Goal: Check status: Check status

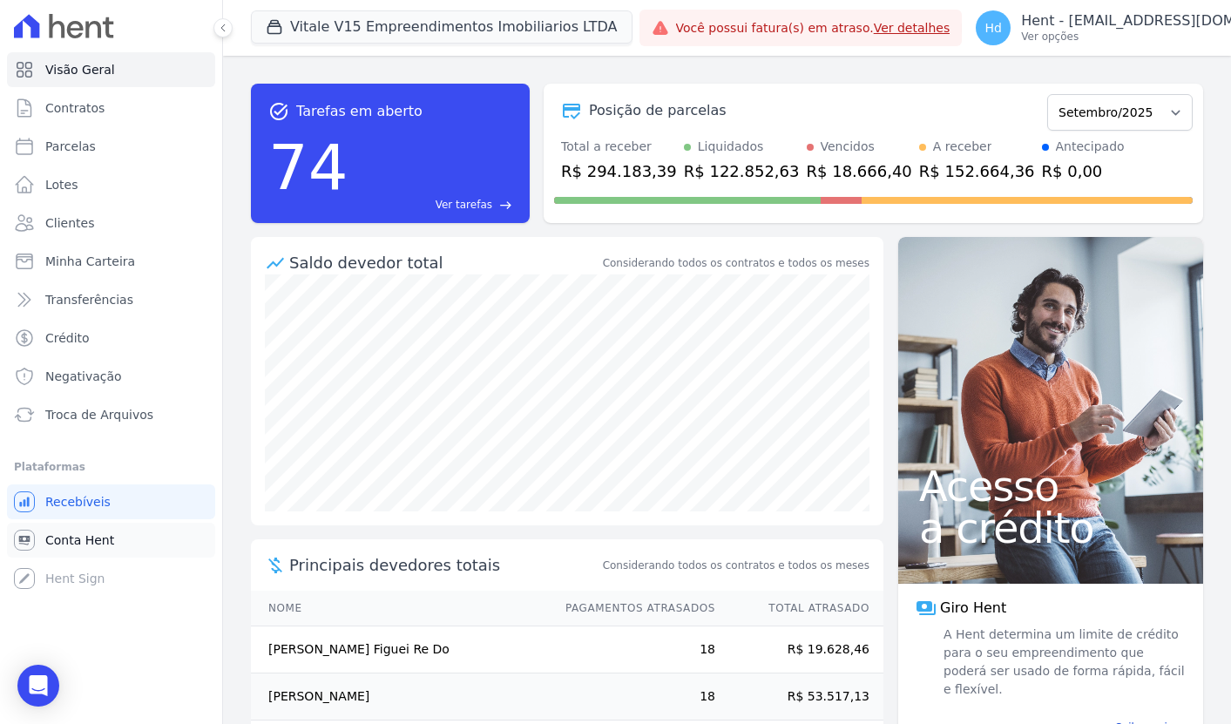
click at [89, 547] on span "Conta Hent" at bounding box center [79, 540] width 69 height 17
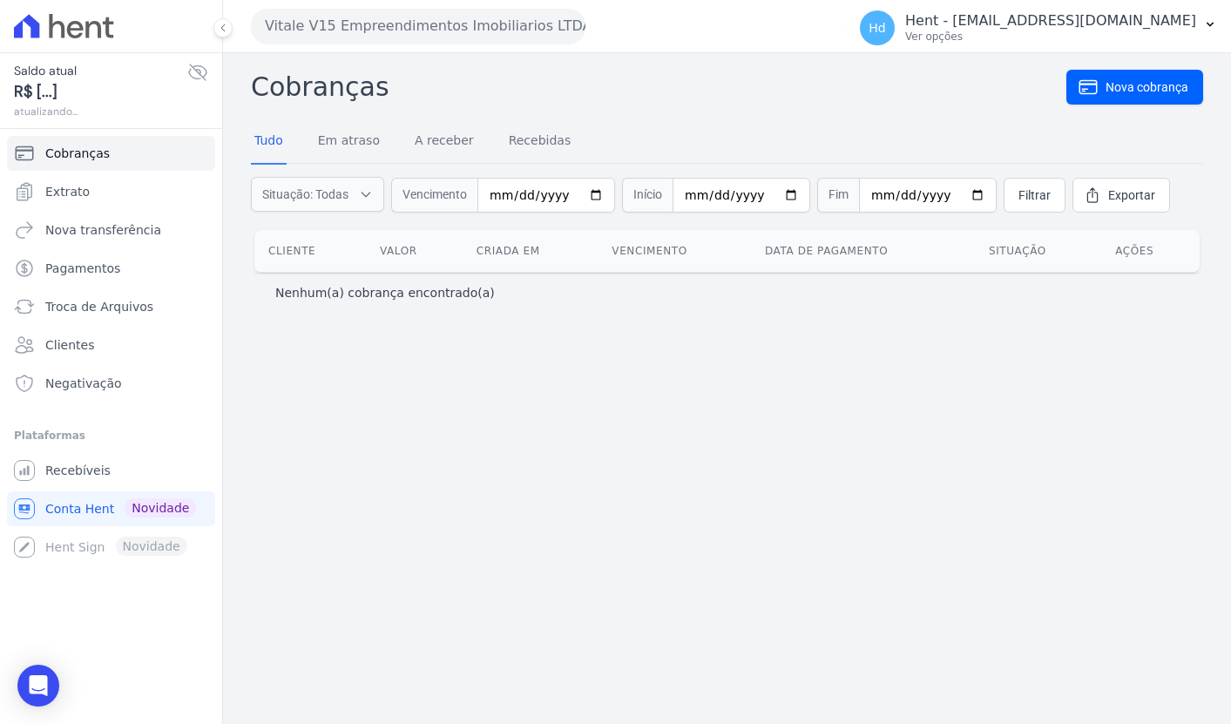
click at [462, 30] on button "Vitale V15 Empreendimentos Imobiliarios LTDA" at bounding box center [418, 26] width 335 height 35
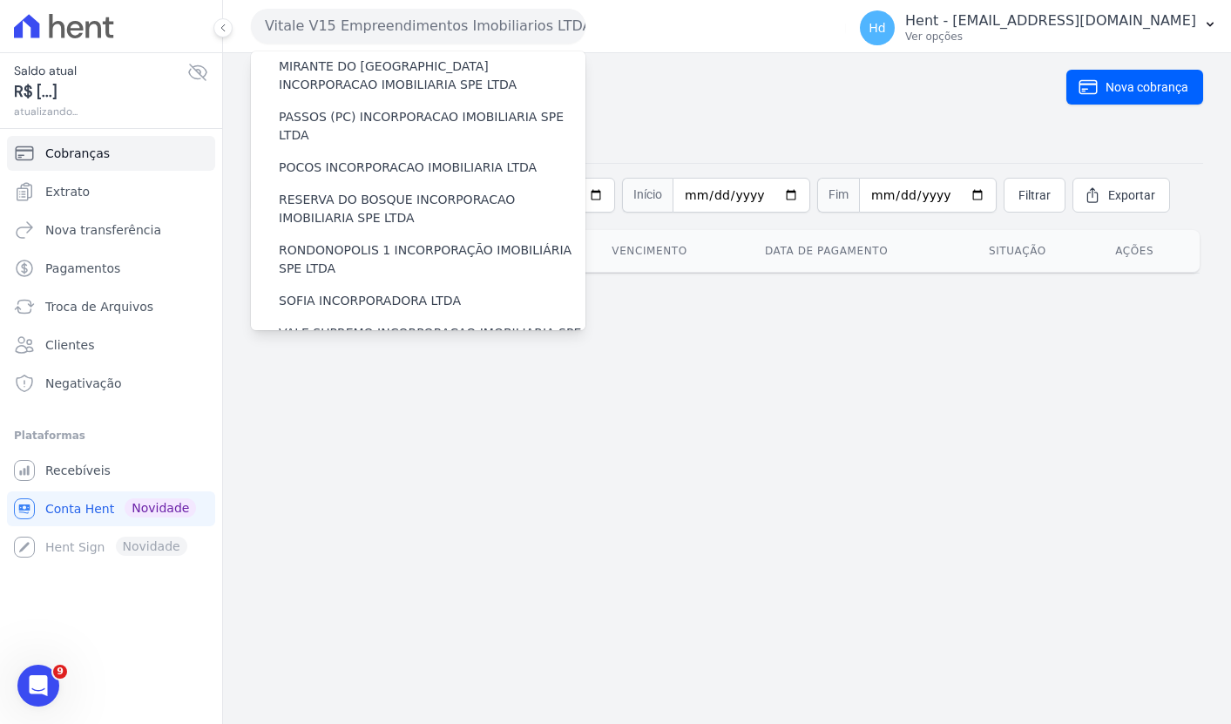
scroll to position [10707, 0]
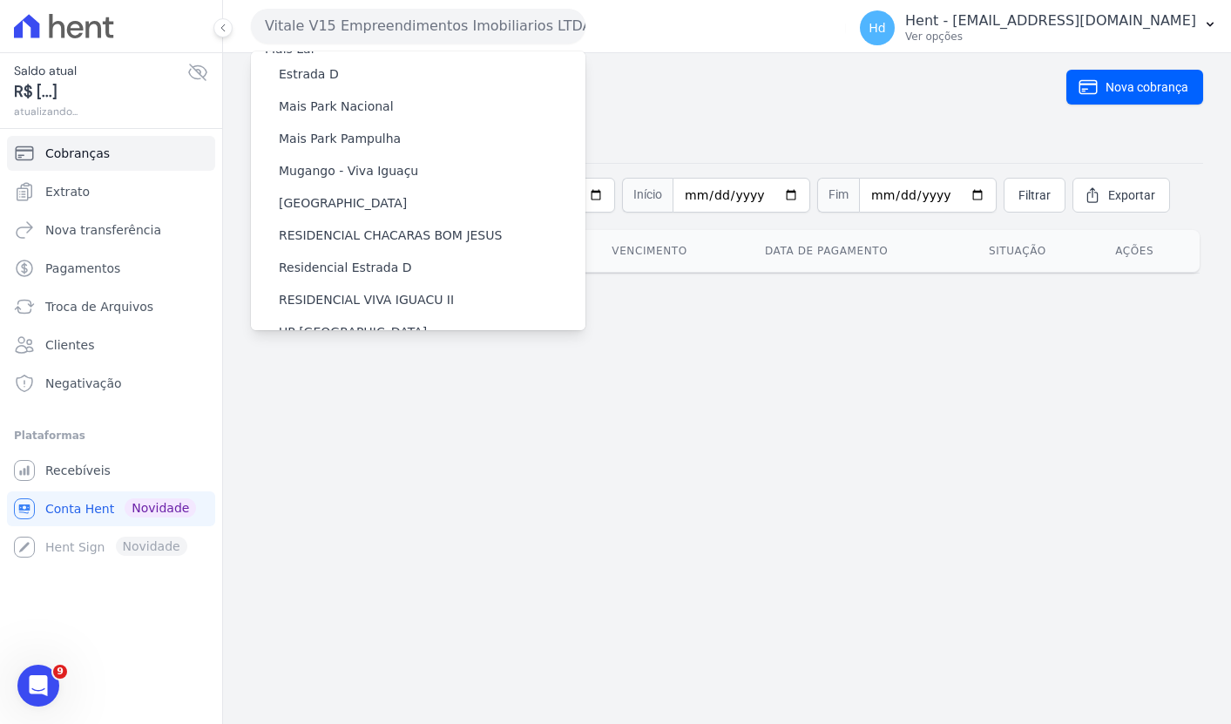
click at [326, 438] on label "FIDC Hent" at bounding box center [310, 447] width 62 height 18
click at [0, 0] on input "FIDC Hent" at bounding box center [0, 0] width 0 height 0
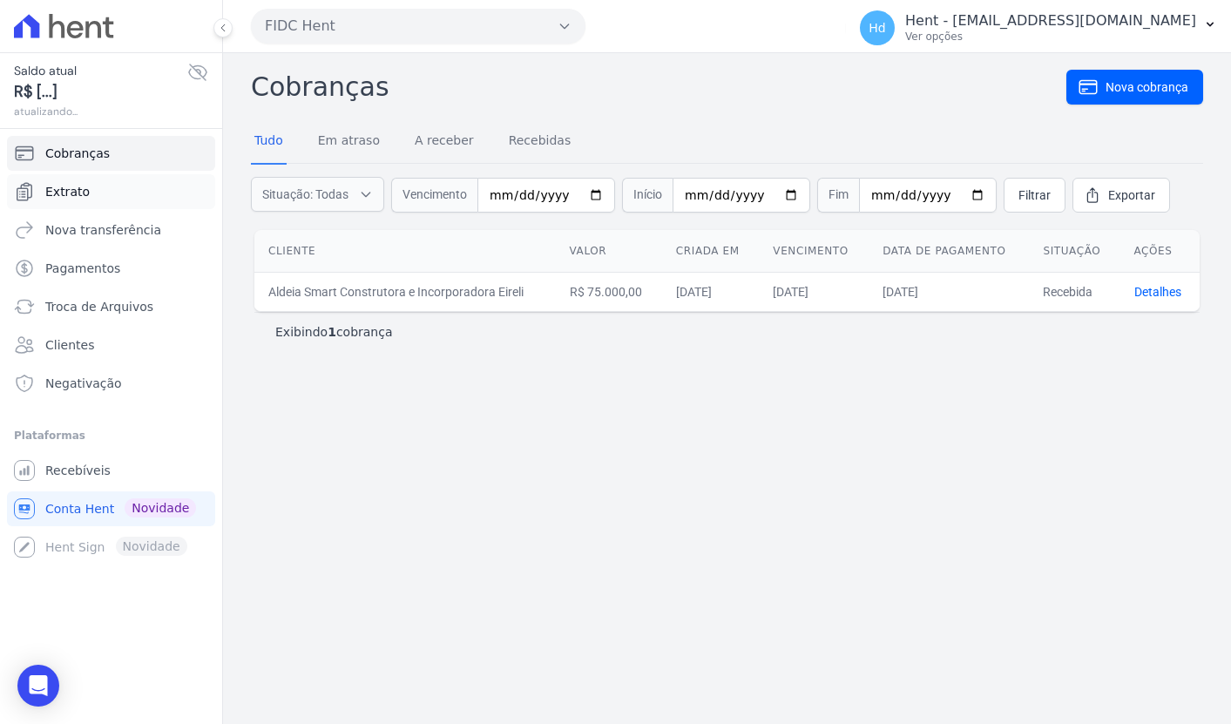
click at [154, 187] on link "Extrato" at bounding box center [111, 191] width 208 height 35
